Goal: Navigation & Orientation: Find specific page/section

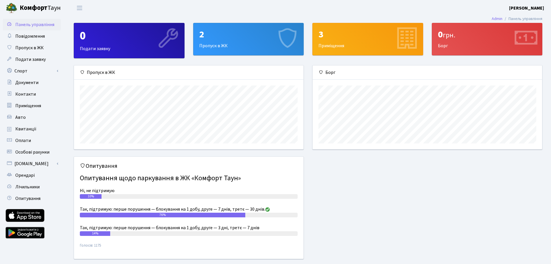
scroll to position [84, 230]
click at [265, 47] on div "2 Пропуск в ЖК" at bounding box center [249, 39] width 110 height 32
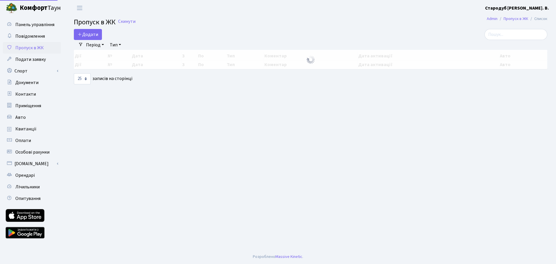
select select "25"
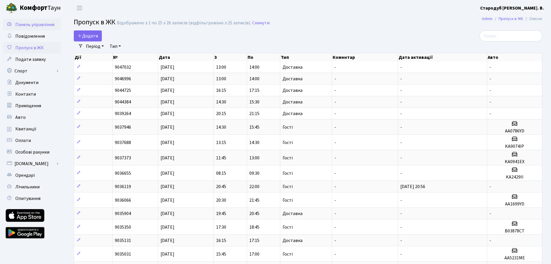
click at [30, 22] on span "Панель управління" at bounding box center [34, 24] width 39 height 6
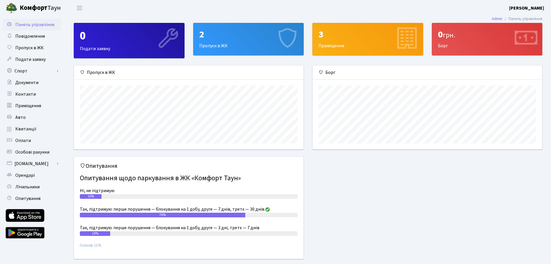
scroll to position [84, 230]
